Goal: Task Accomplishment & Management: Use online tool/utility

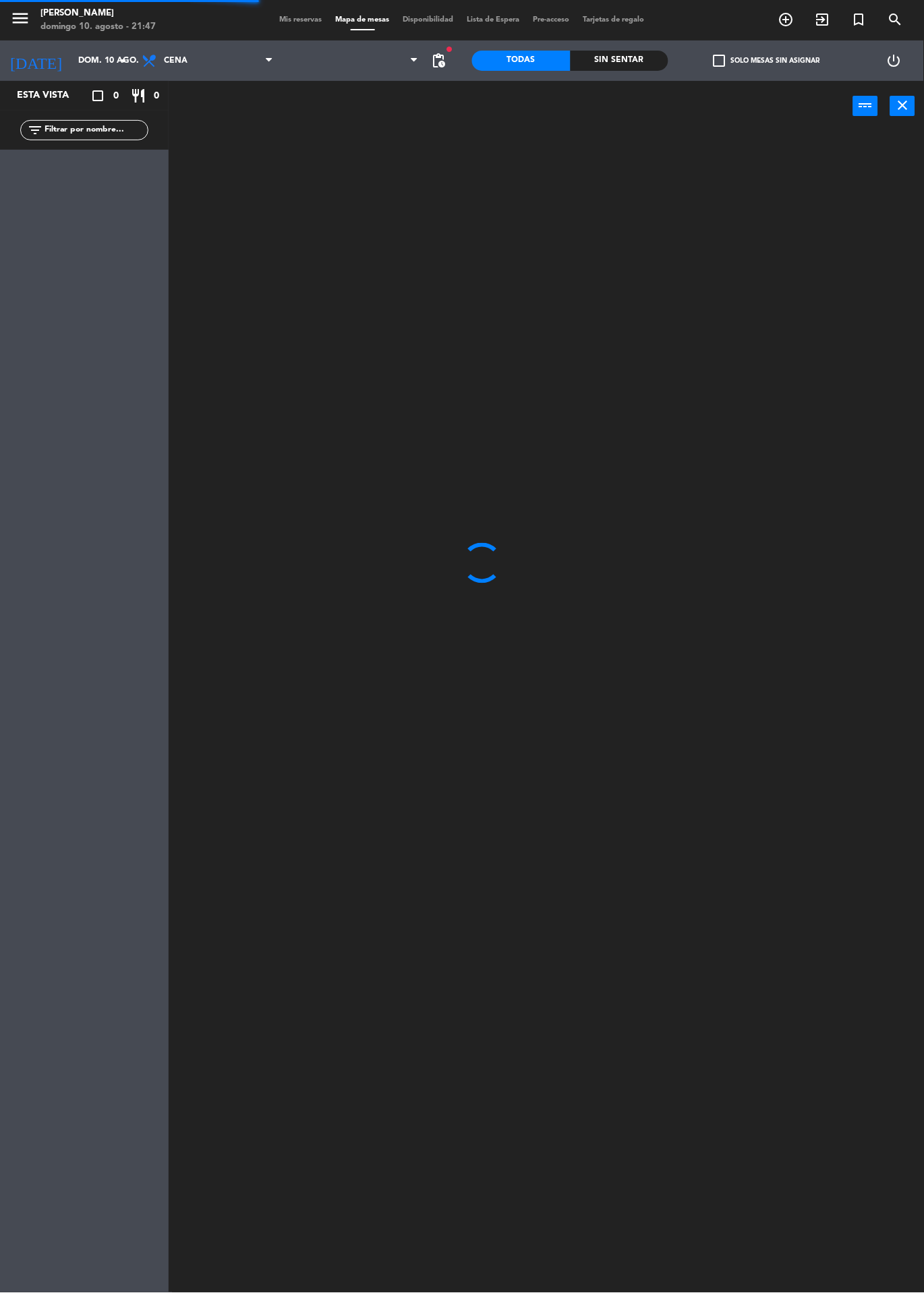
click at [288, 19] on span "Mis reservas" at bounding box center [300, 20] width 56 height 7
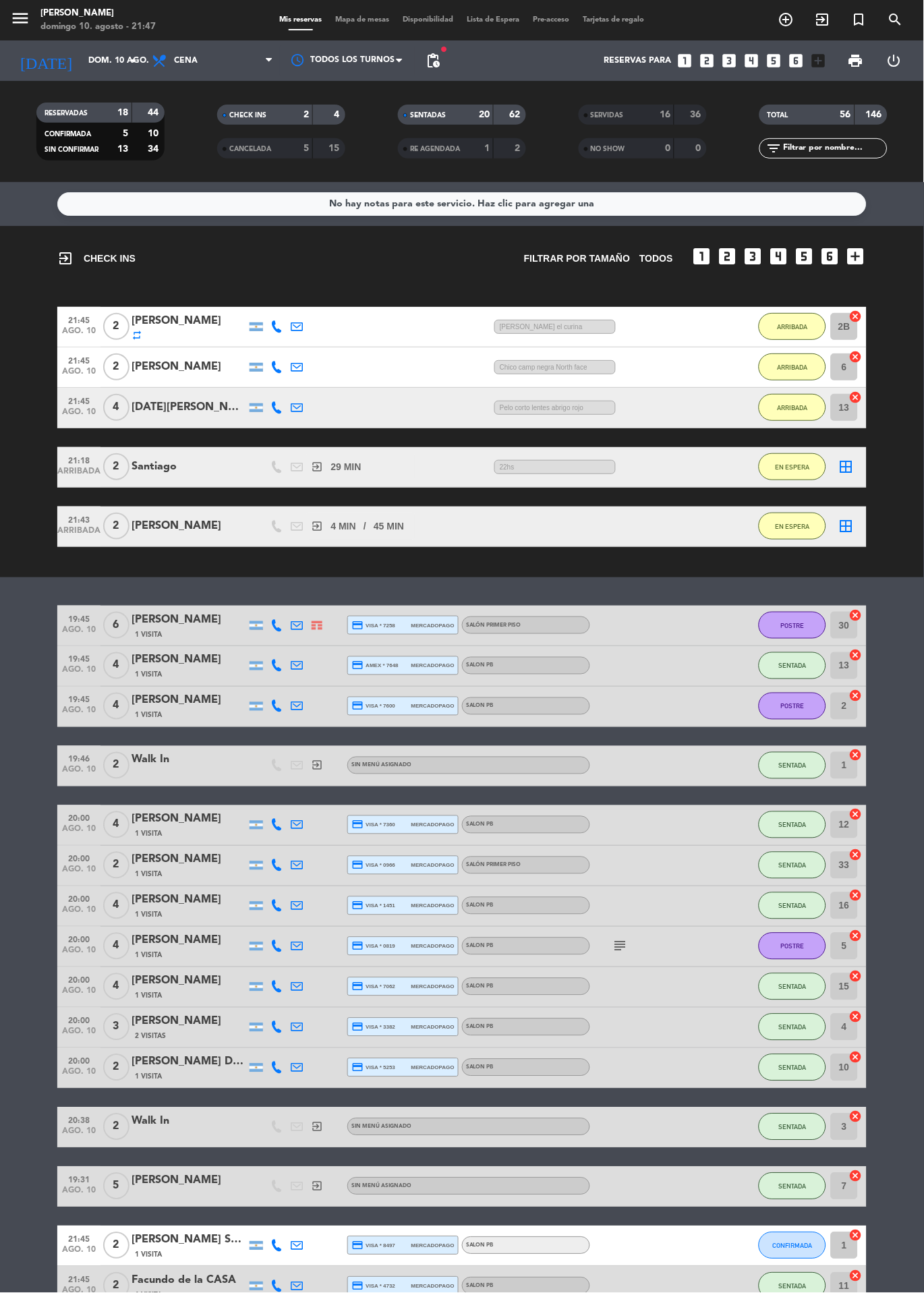
scroll to position [799, 0]
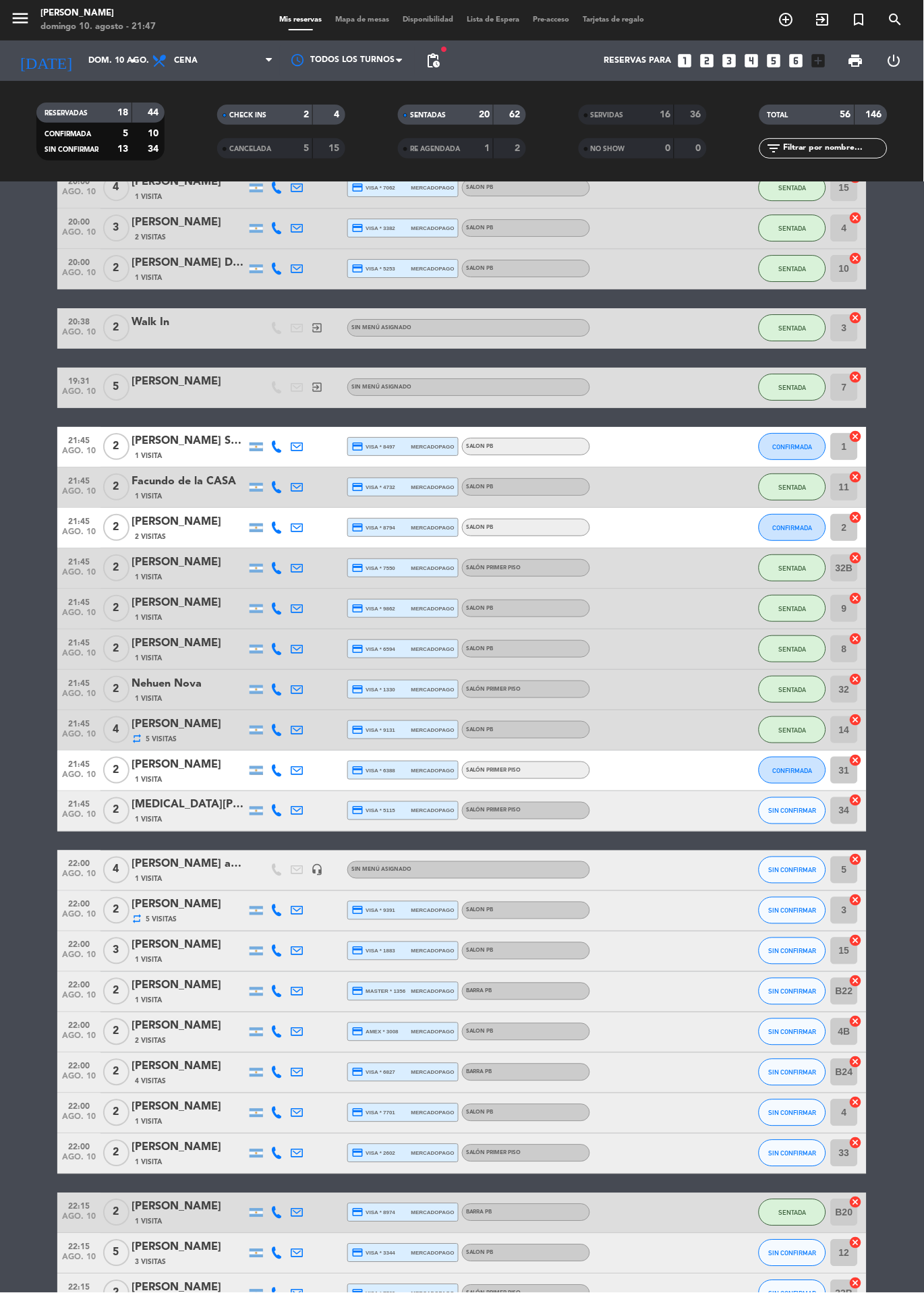
click at [350, 20] on span "Mapa de mesas" at bounding box center [362, 20] width 67 height 7
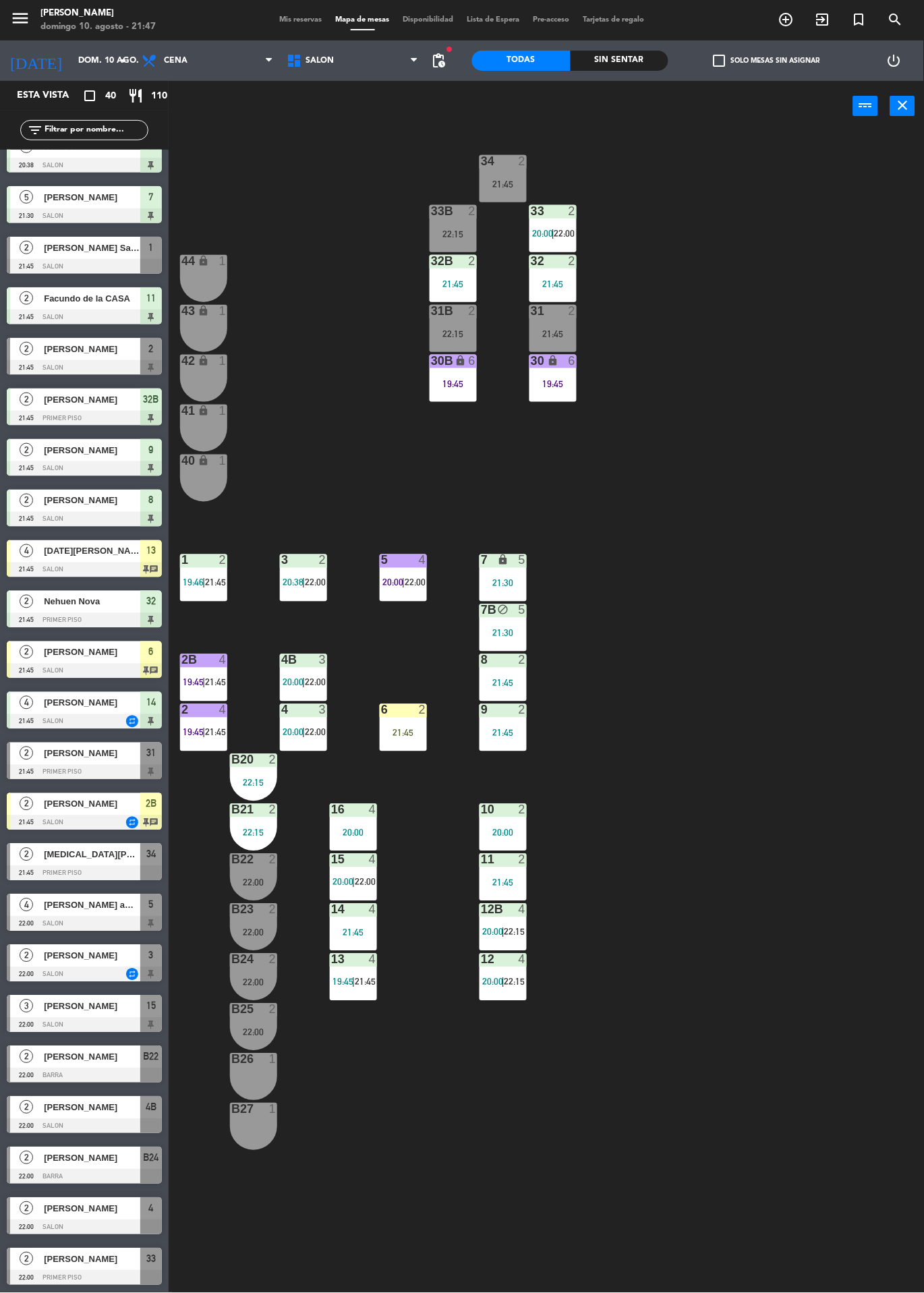
scroll to position [787, 0]
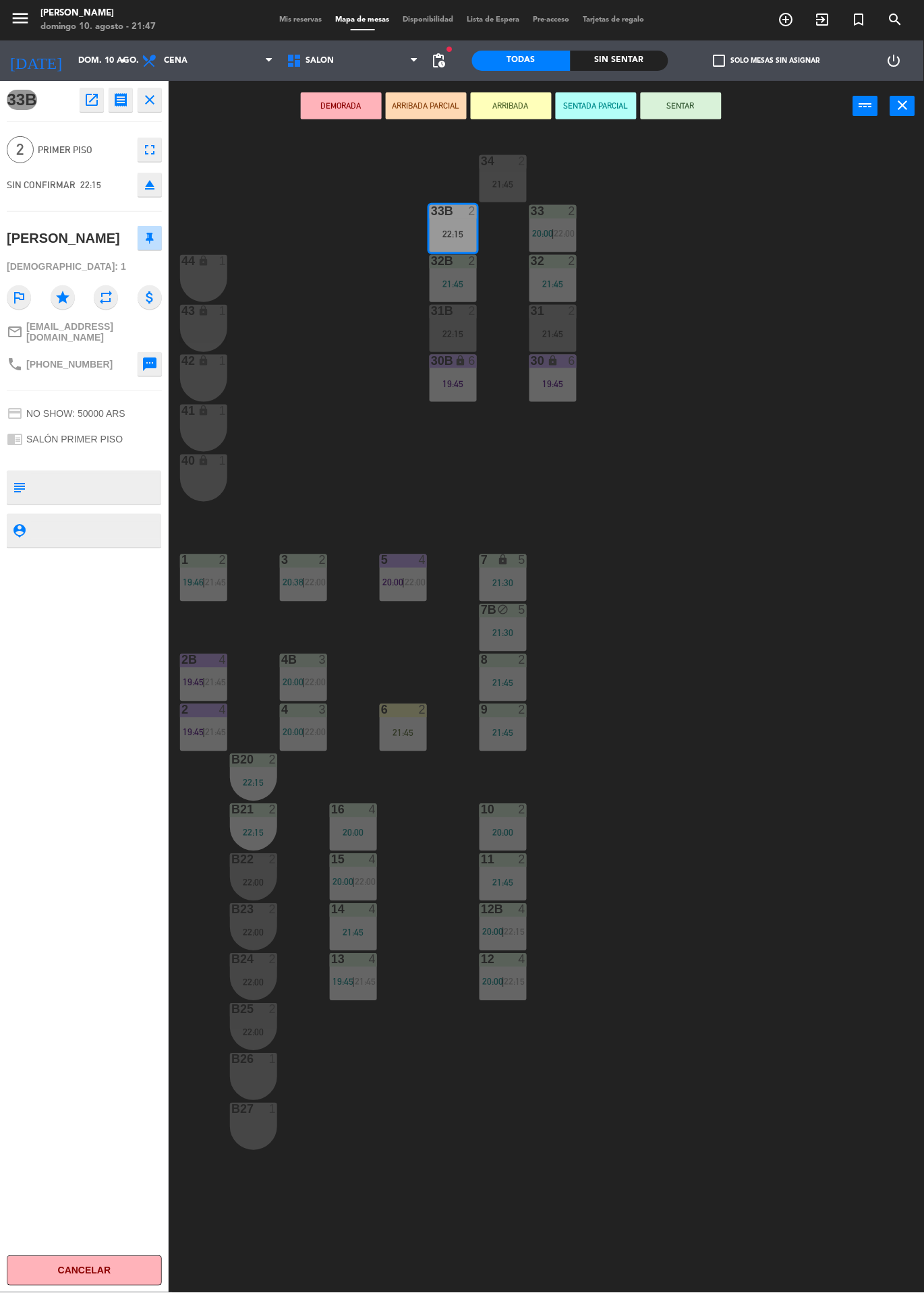
click at [539, 116] on button "ARRIBADA" at bounding box center [511, 106] width 81 height 27
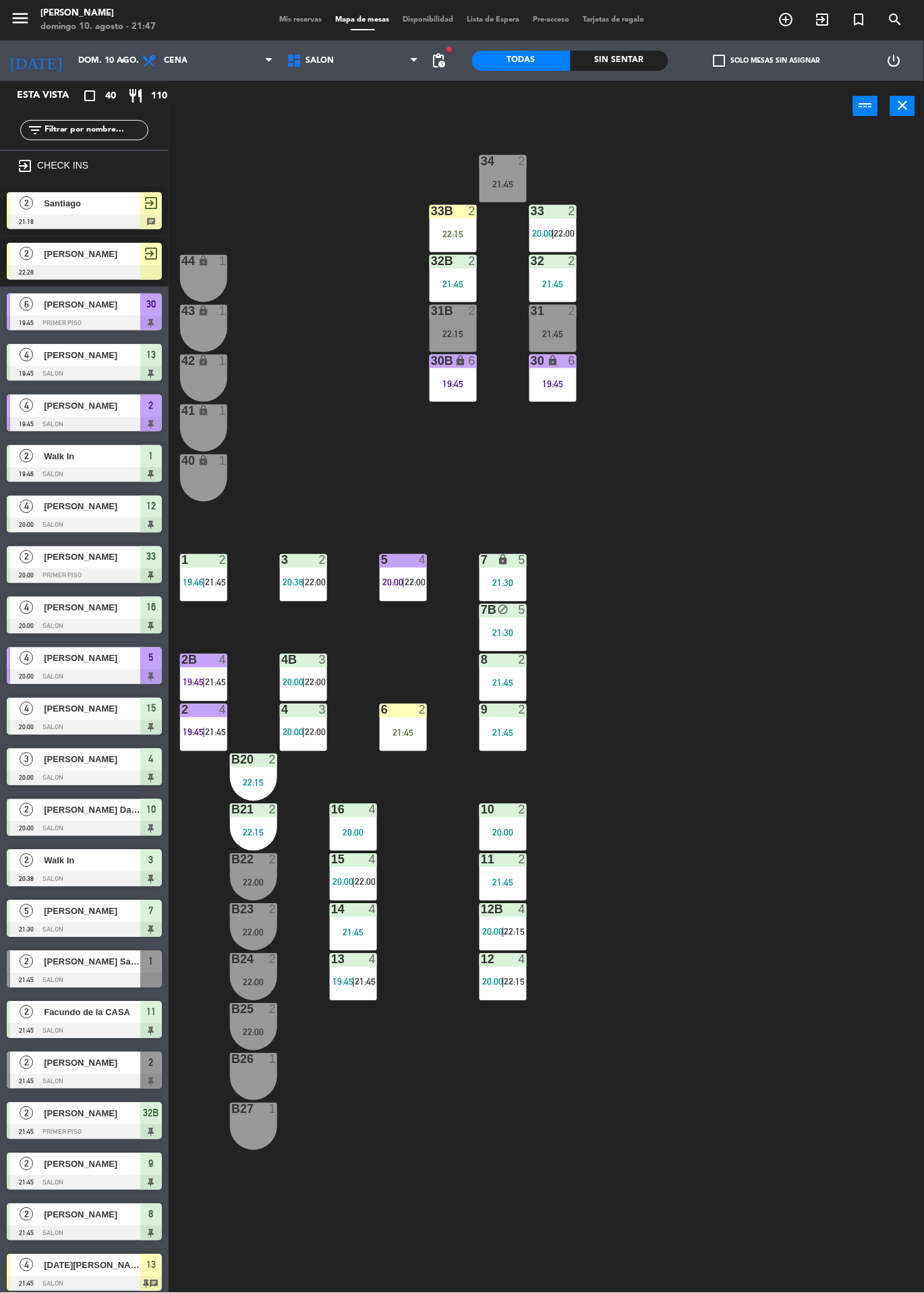
scroll to position [626, 0]
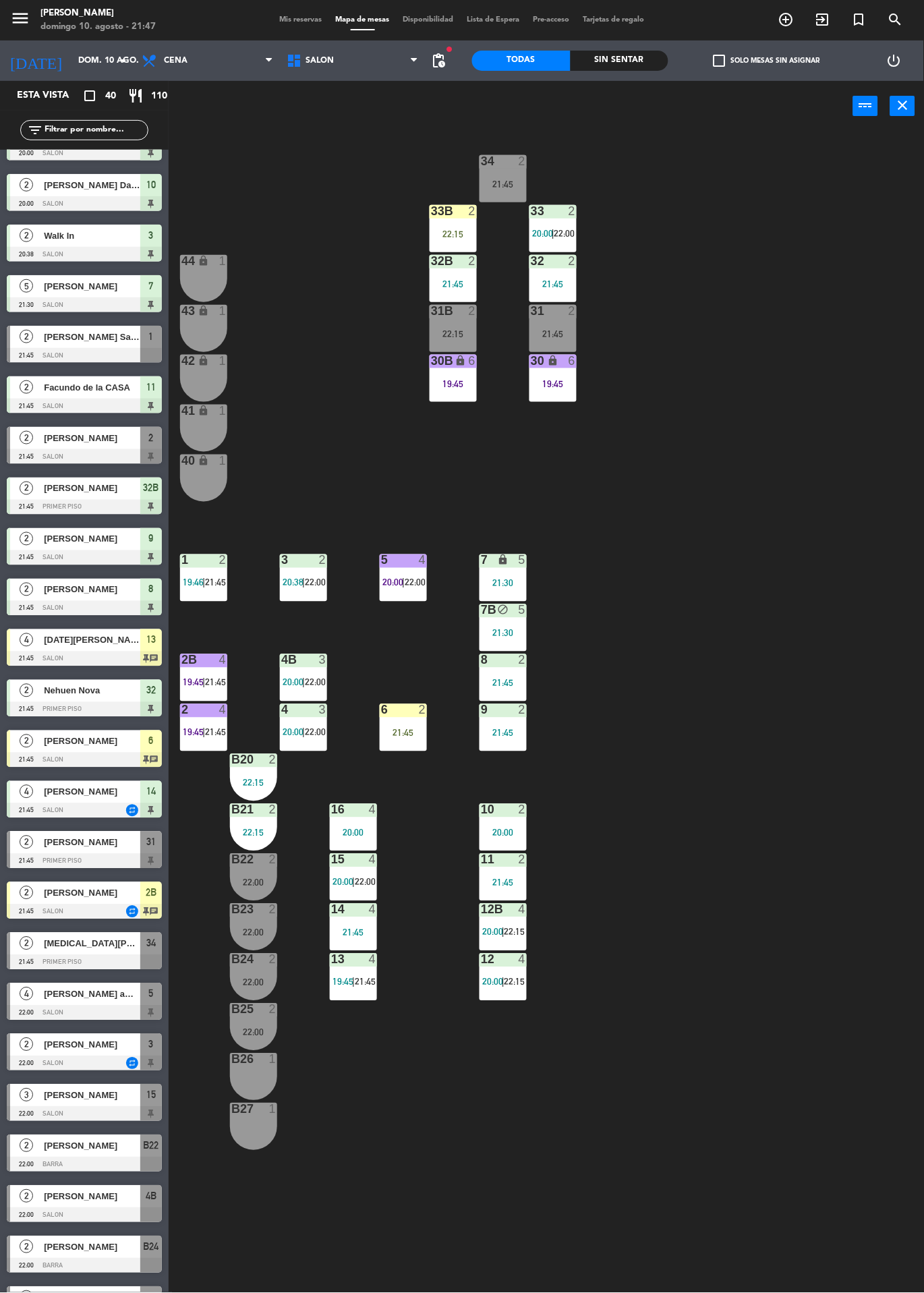
click at [447, 228] on div "33B 2 22:15" at bounding box center [453, 229] width 47 height 47
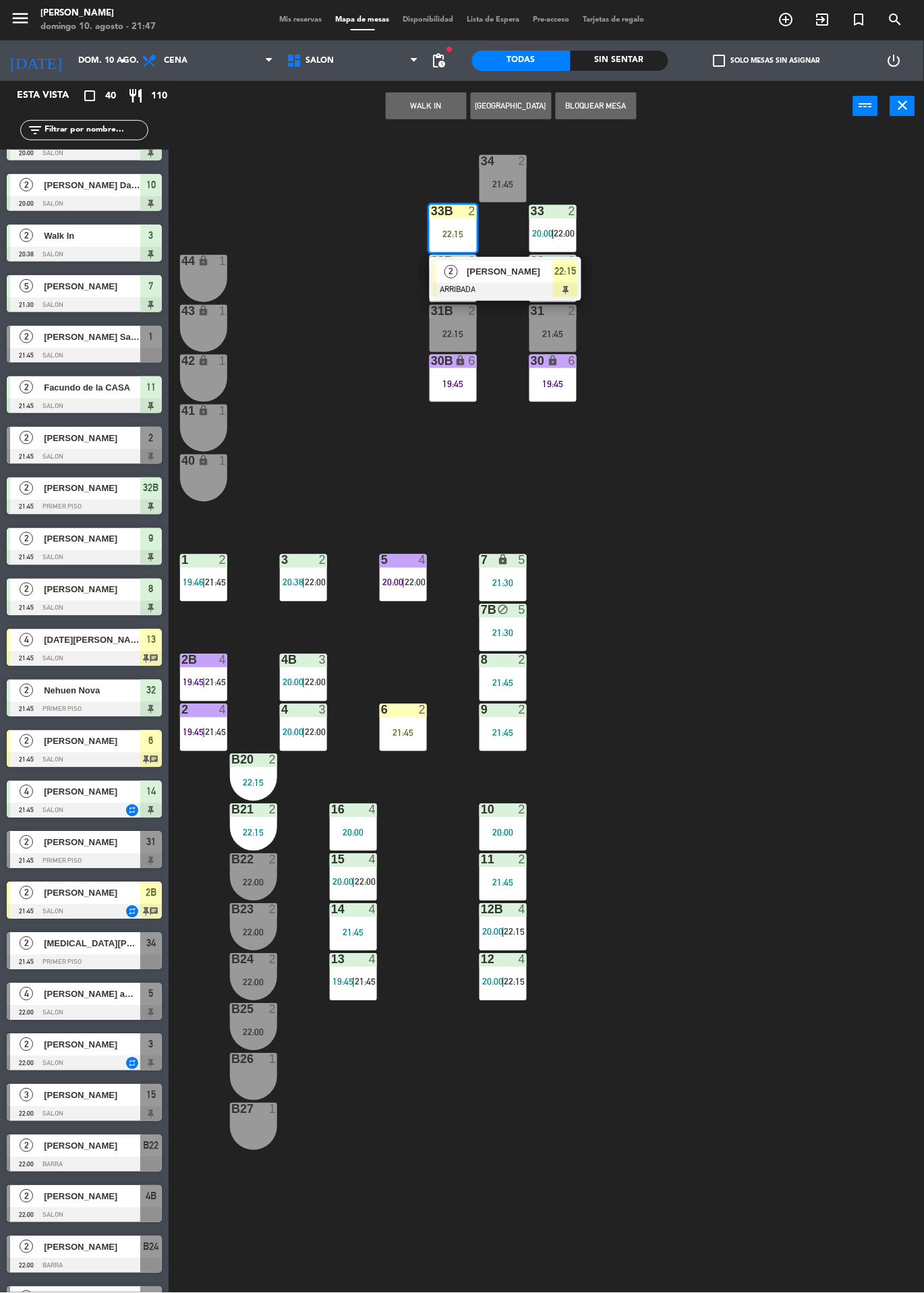
click at [521, 285] on div at bounding box center [505, 290] width 145 height 15
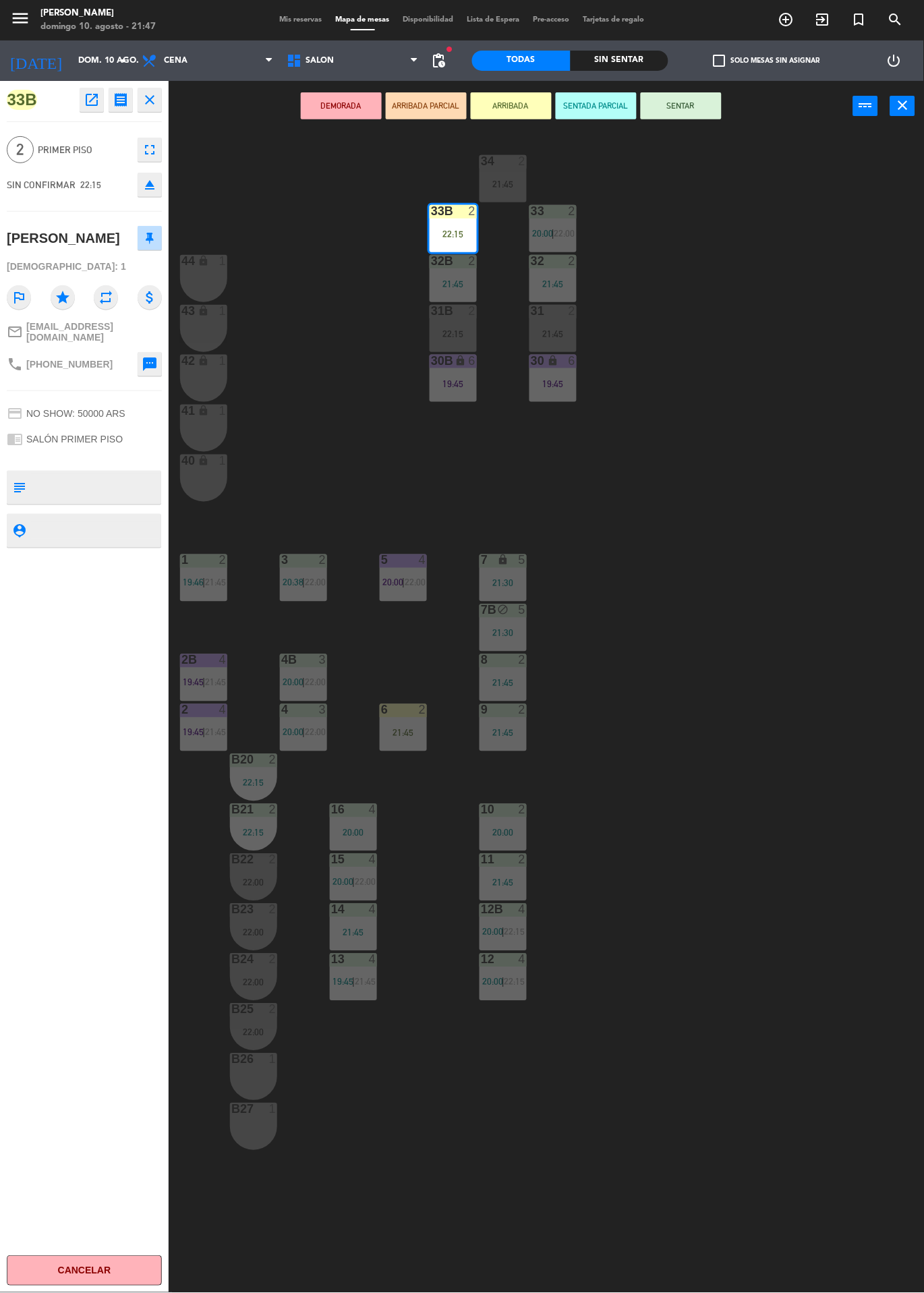
click at [116, 473] on textarea at bounding box center [95, 487] width 128 height 28
type textarea "Chico de negro zapatos blancos barba"
click at [94, 646] on div "33B open_in_new receipt 10:15 PM [DATE] 2 personas [PERSON_NAME] 33B EXPERIENCE…" at bounding box center [84, 687] width 168 height 1212
click at [696, 598] on div "34 2 21:45 33B 2 22:15 33 2 20:00 | 22:00 44 lock 1 32B 2 21:45 32 2 21:45 43 l…" at bounding box center [551, 777] width 746 height 1291
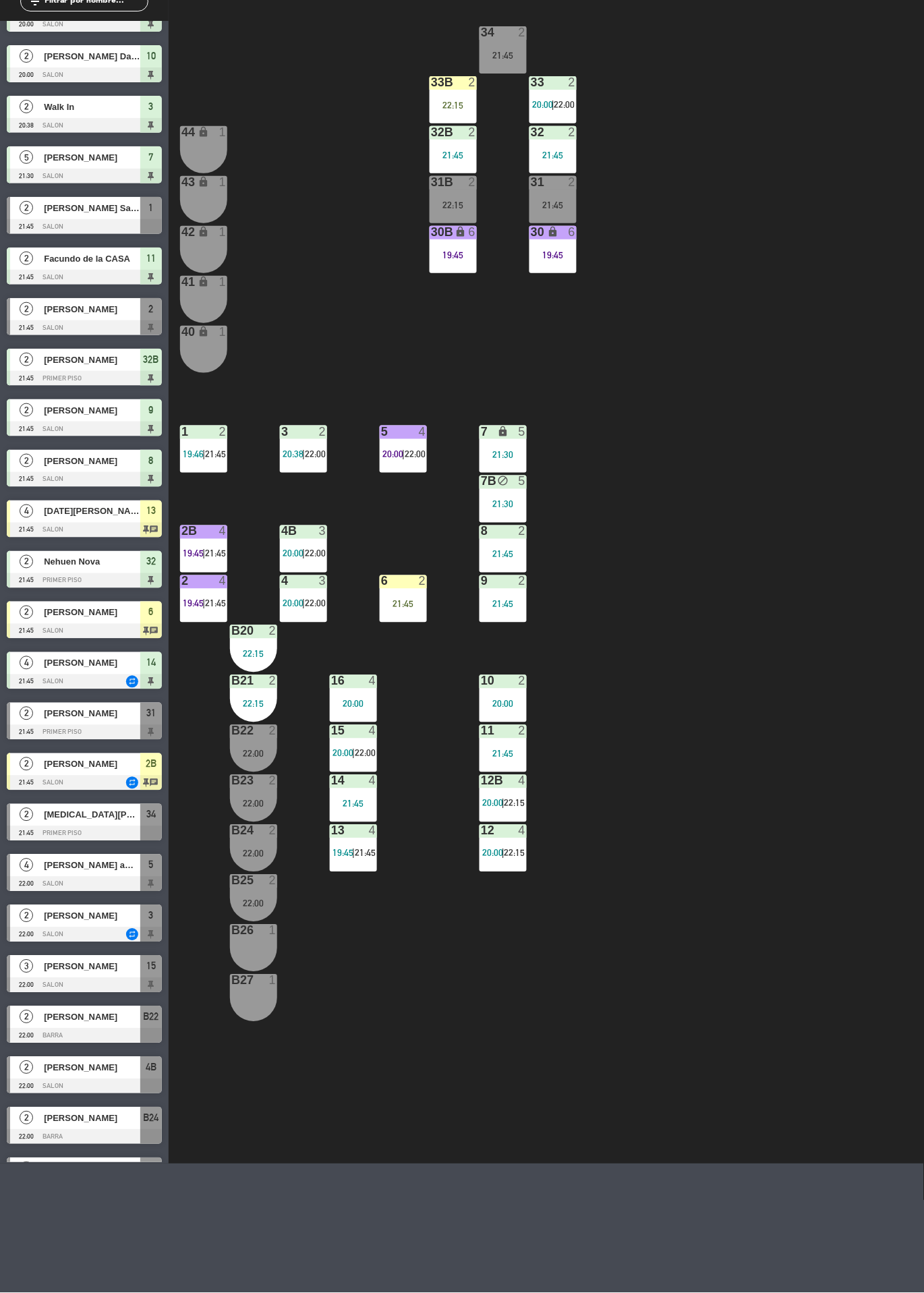
scroll to position [566, 0]
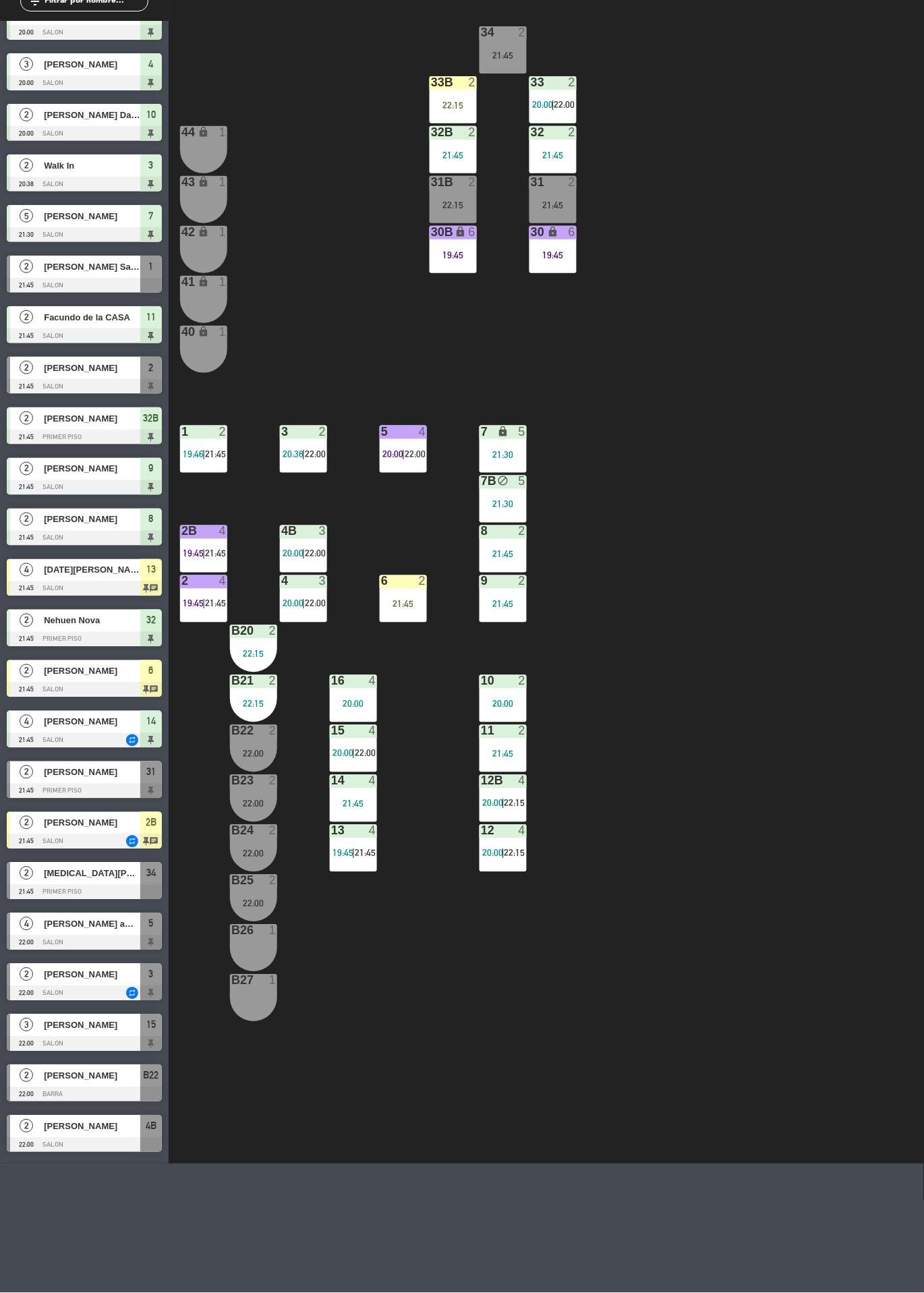
click at [119, 383] on div at bounding box center [84, 386] width 155 height 15
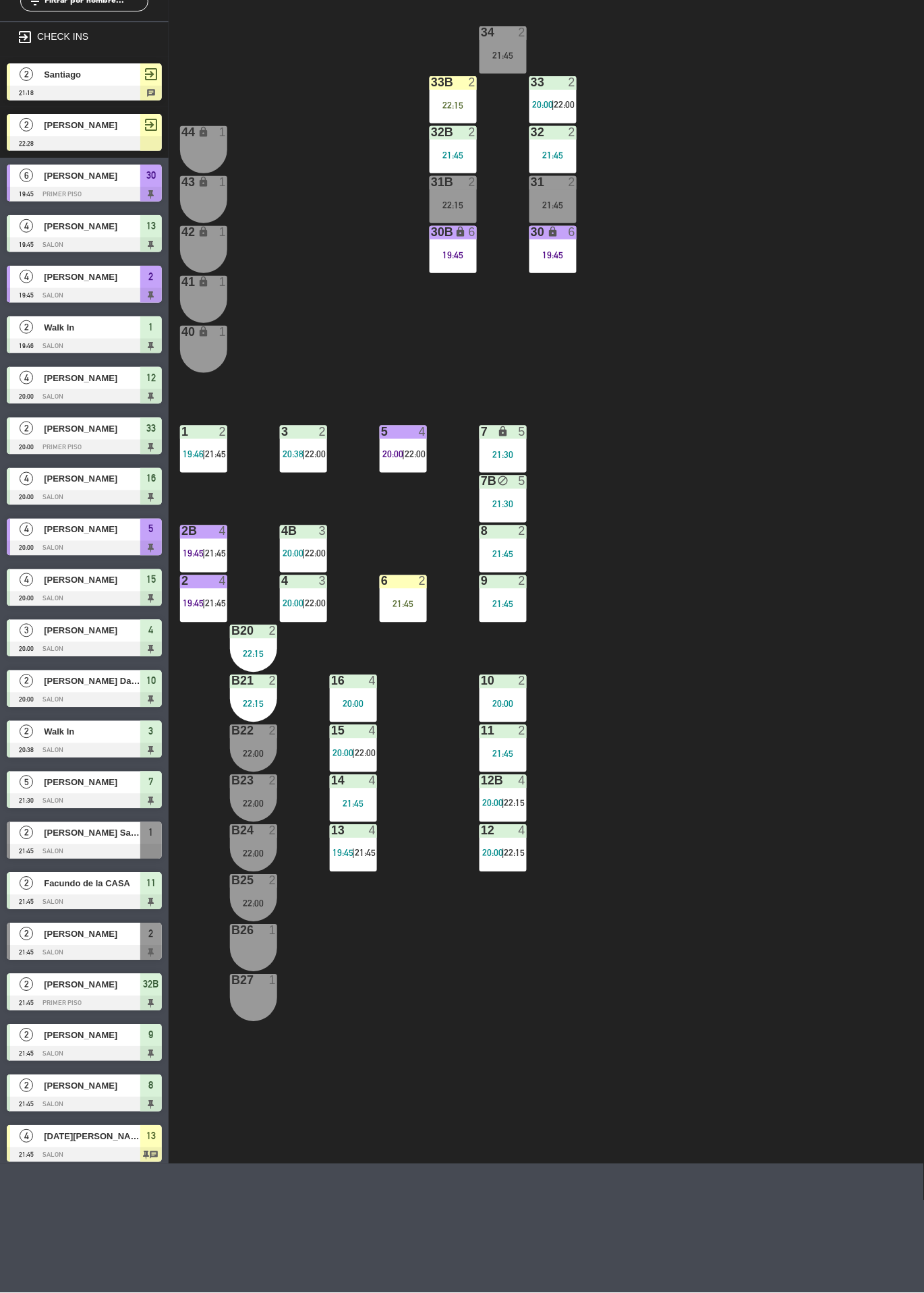
click at [739, 506] on div "34 2 21:45 33B 2 22:15 33 2 20:00 | 22:00 44 lock 1 32B 2 21:45 32 2 21:45 43 l…" at bounding box center [551, 648] width 746 height 1291
